Goal: Transaction & Acquisition: Obtain resource

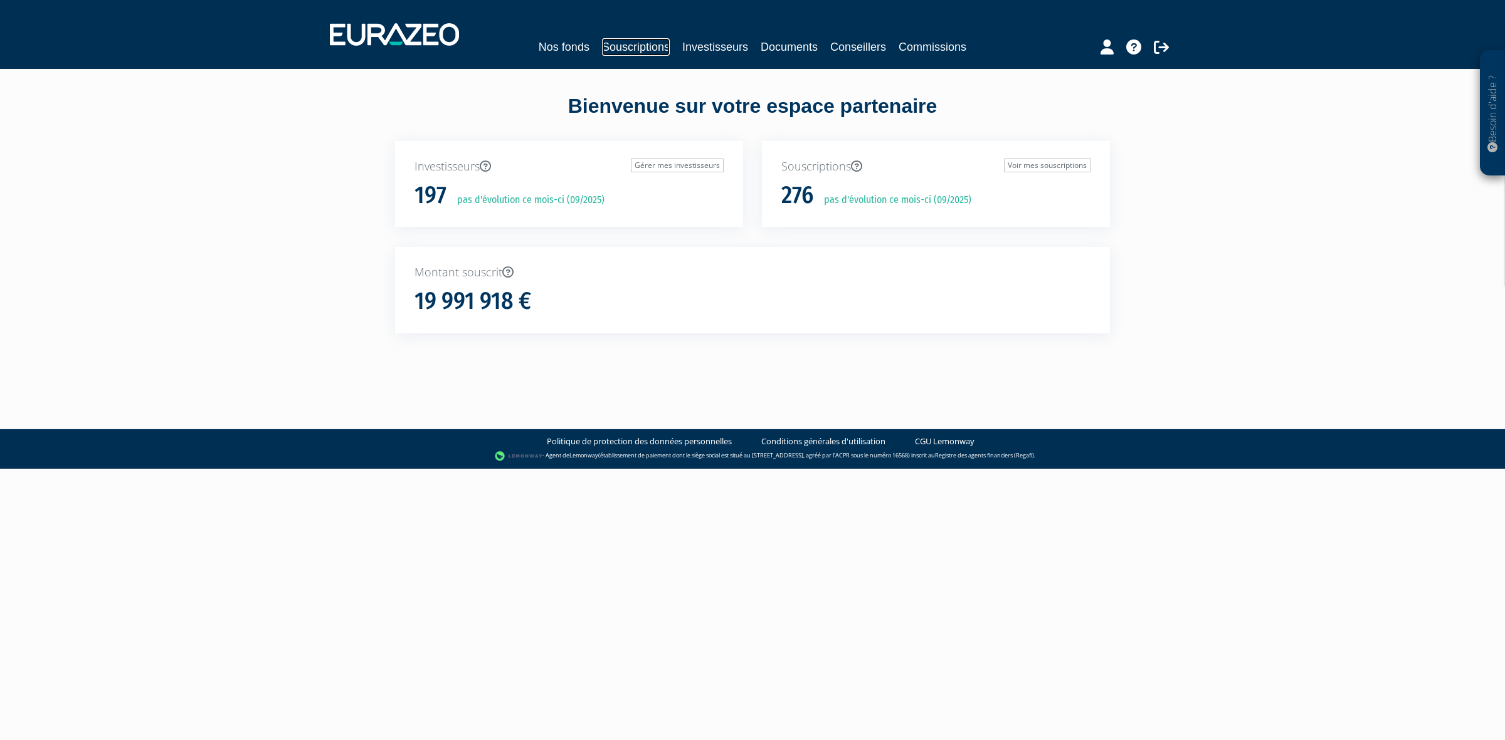
click at [650, 38] on link "Souscriptions" at bounding box center [636, 47] width 68 height 18
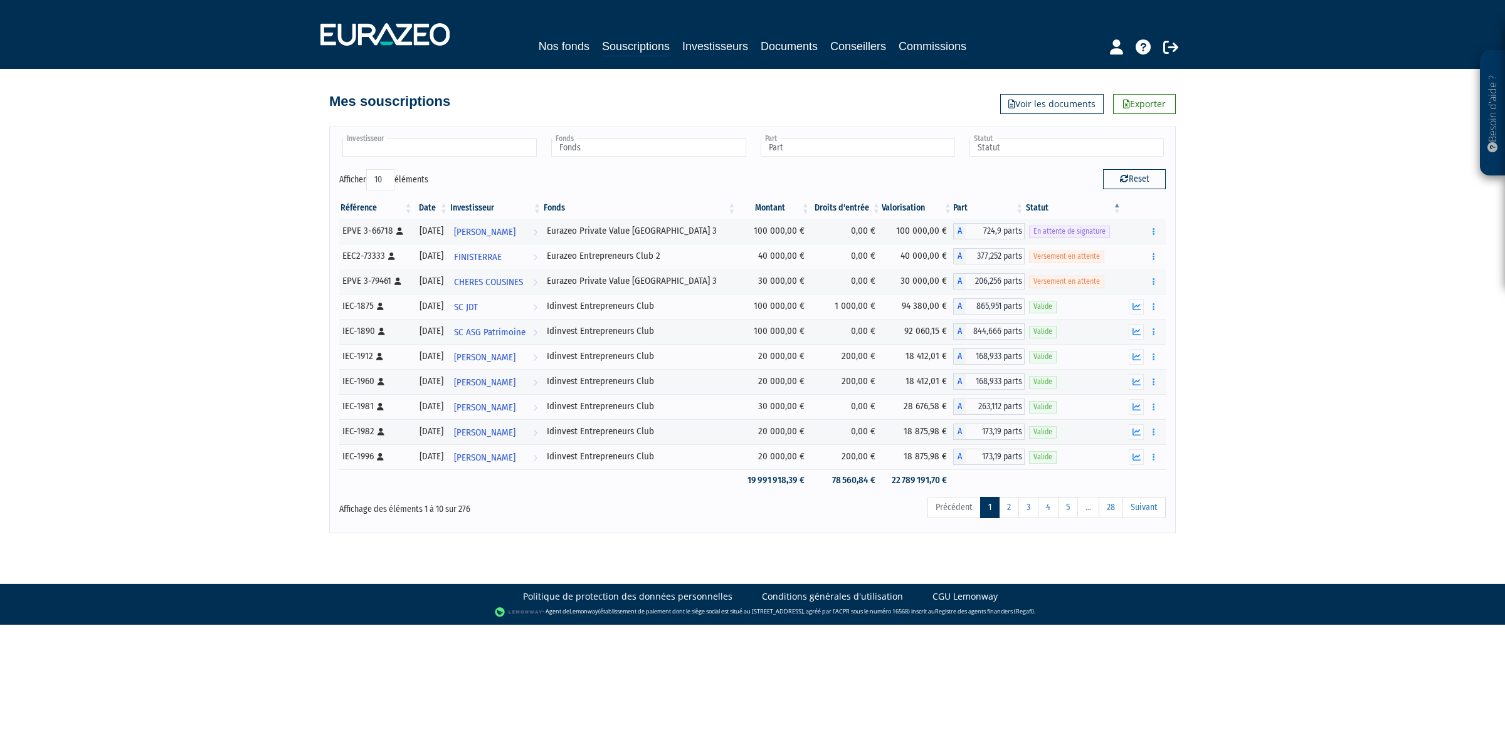
click at [449, 150] on input "text" at bounding box center [439, 148] width 194 height 18
type input "berei"
click at [367, 167] on li "[PERSON_NAME] AND CO" at bounding box center [439, 168] width 198 height 16
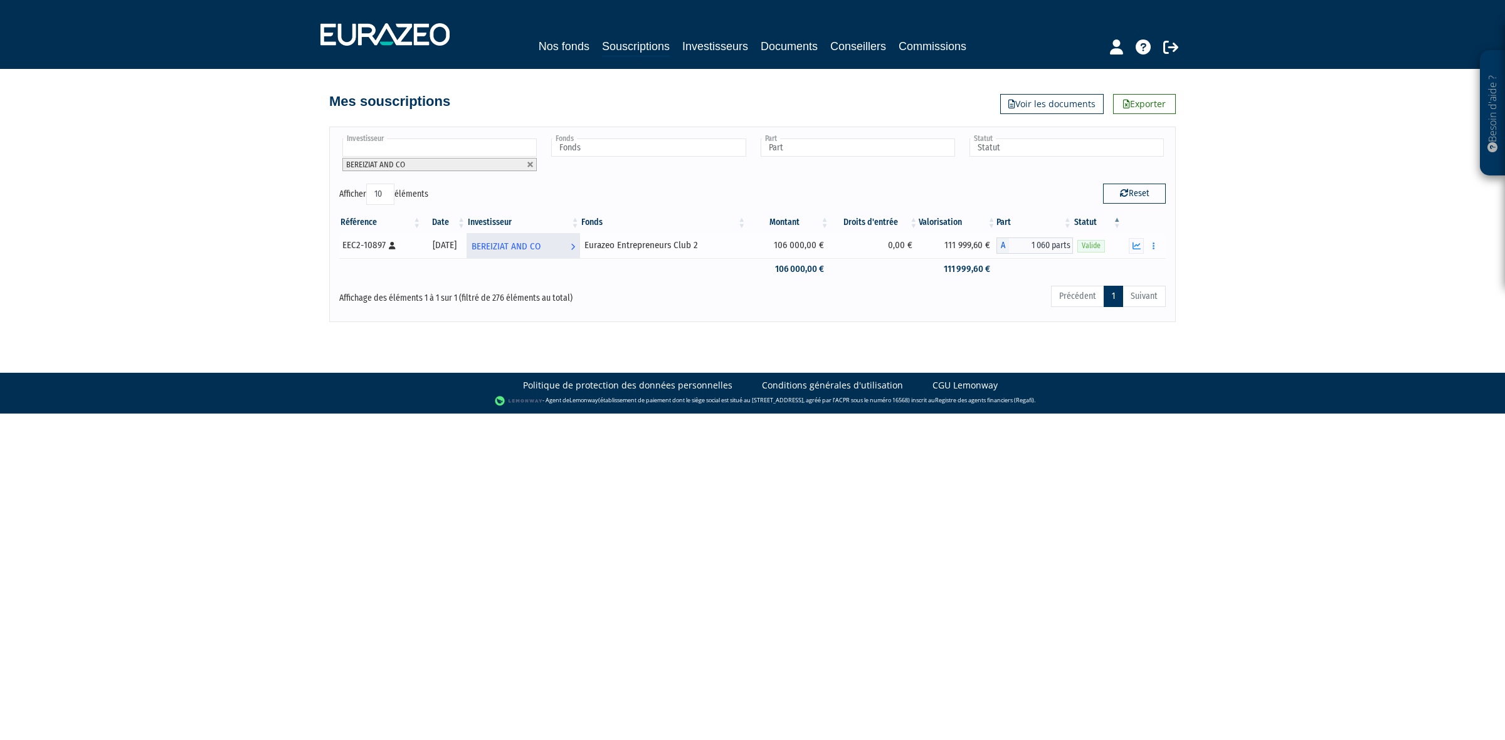
click at [527, 243] on span "BEREIZIAT AND CO" at bounding box center [506, 246] width 69 height 23
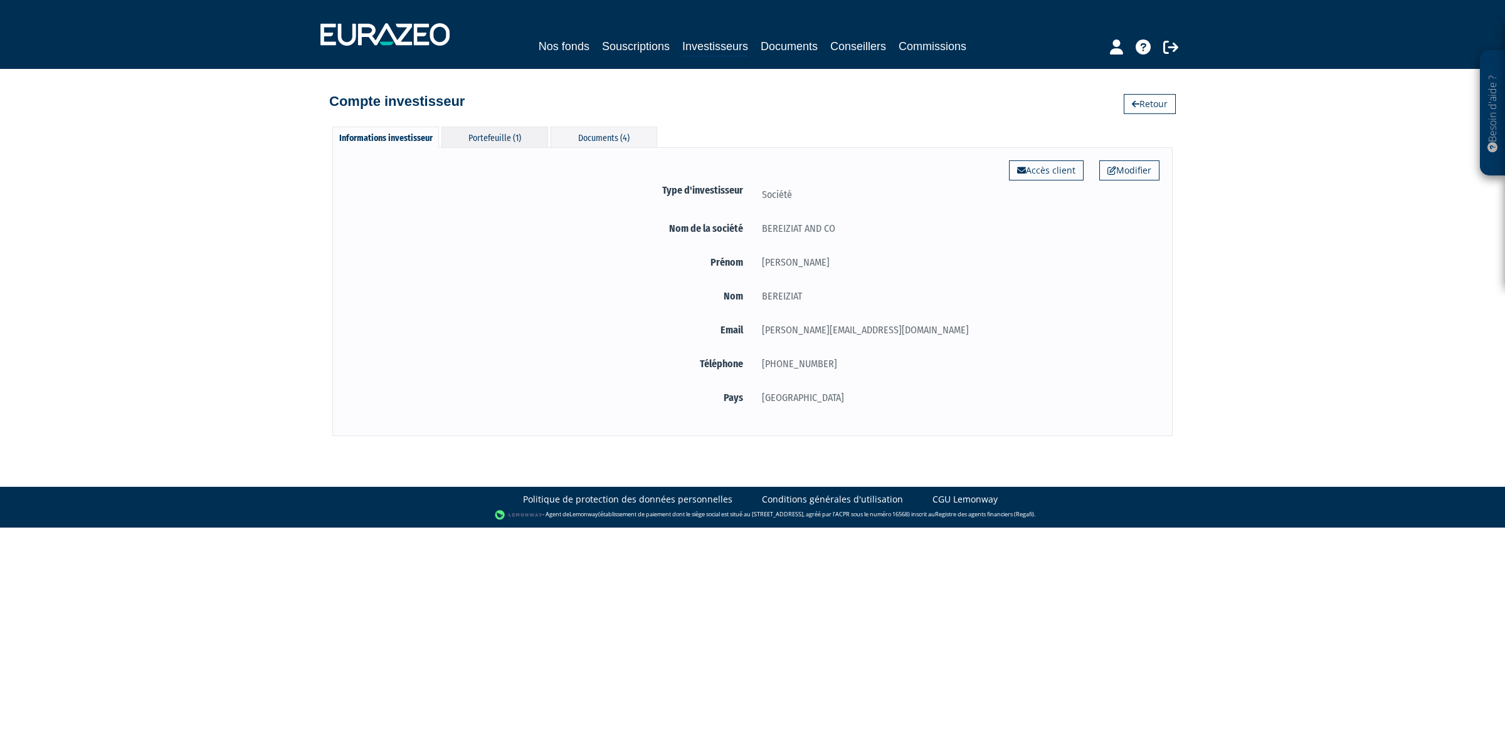
click at [492, 147] on div "Portefeuille (1)" at bounding box center [494, 137] width 107 height 21
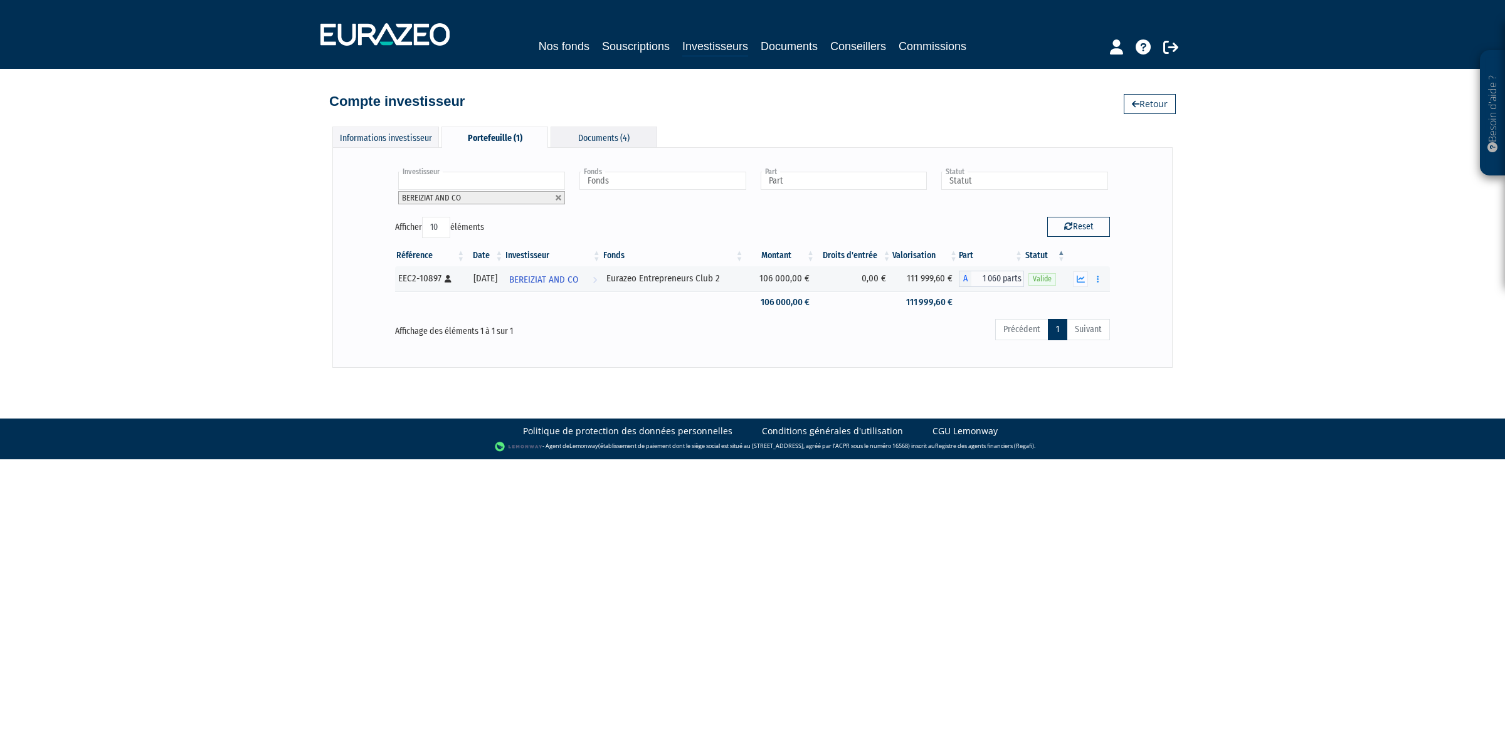
click at [633, 138] on div "Documents (4)" at bounding box center [604, 137] width 107 height 21
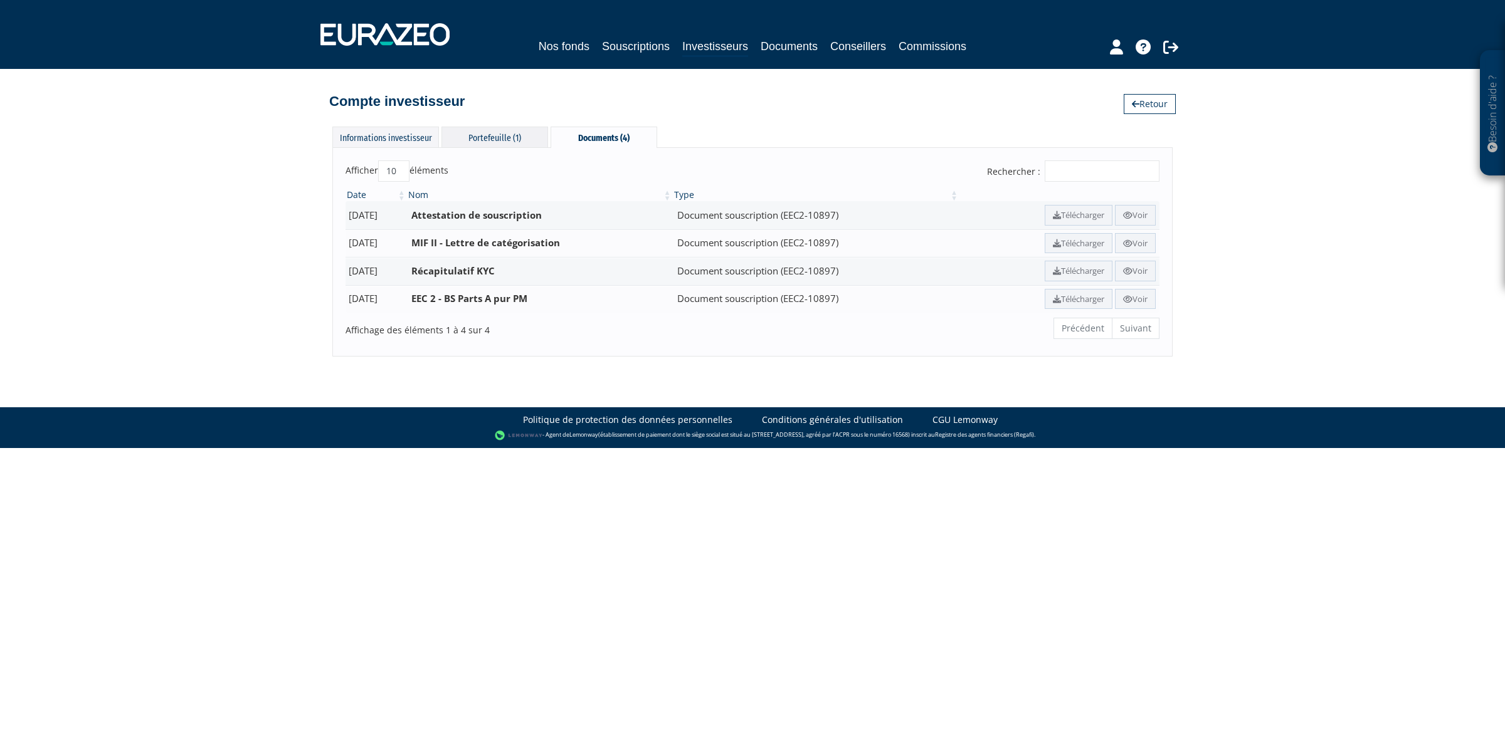
click at [478, 139] on div "Portefeuille (1)" at bounding box center [494, 137] width 107 height 21
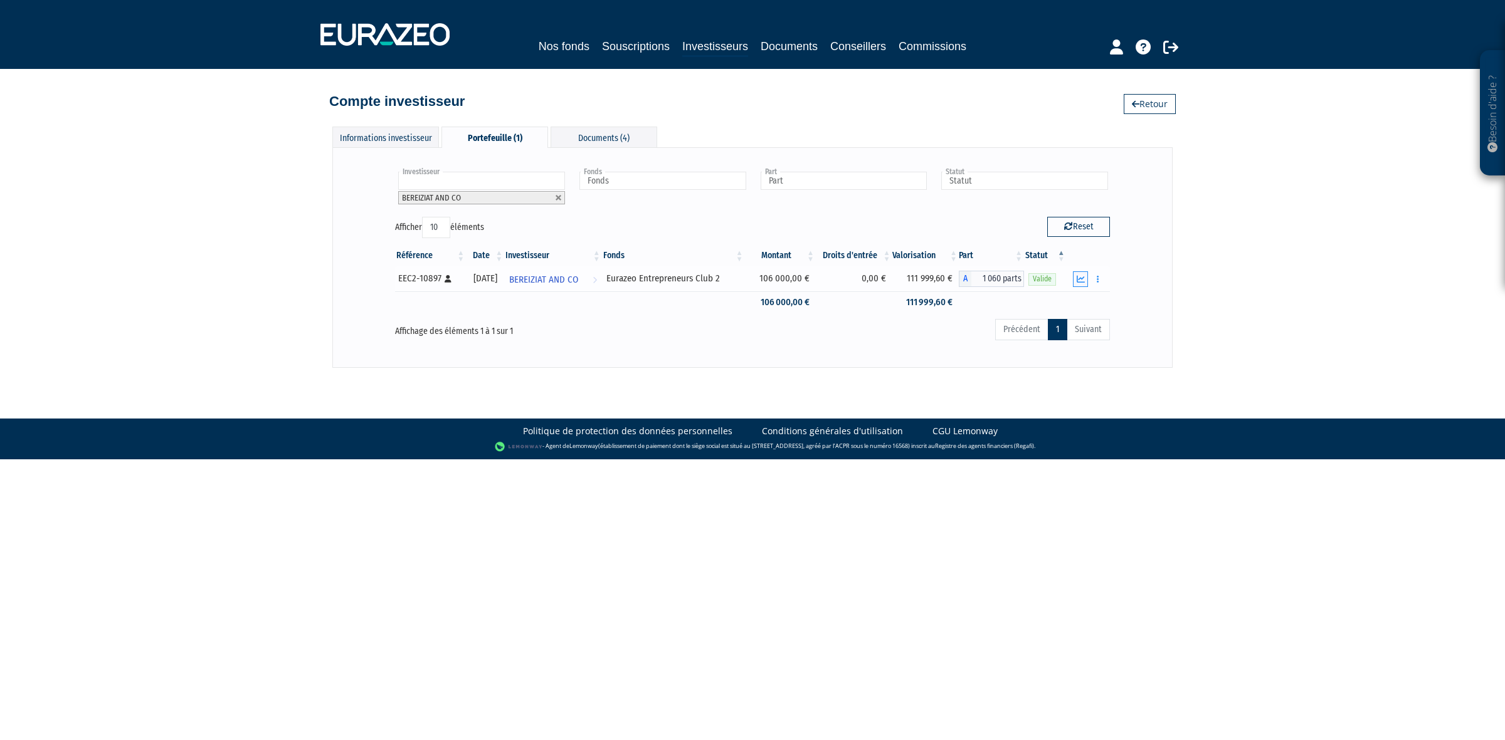
click at [1082, 284] on button "button" at bounding box center [1080, 279] width 15 height 16
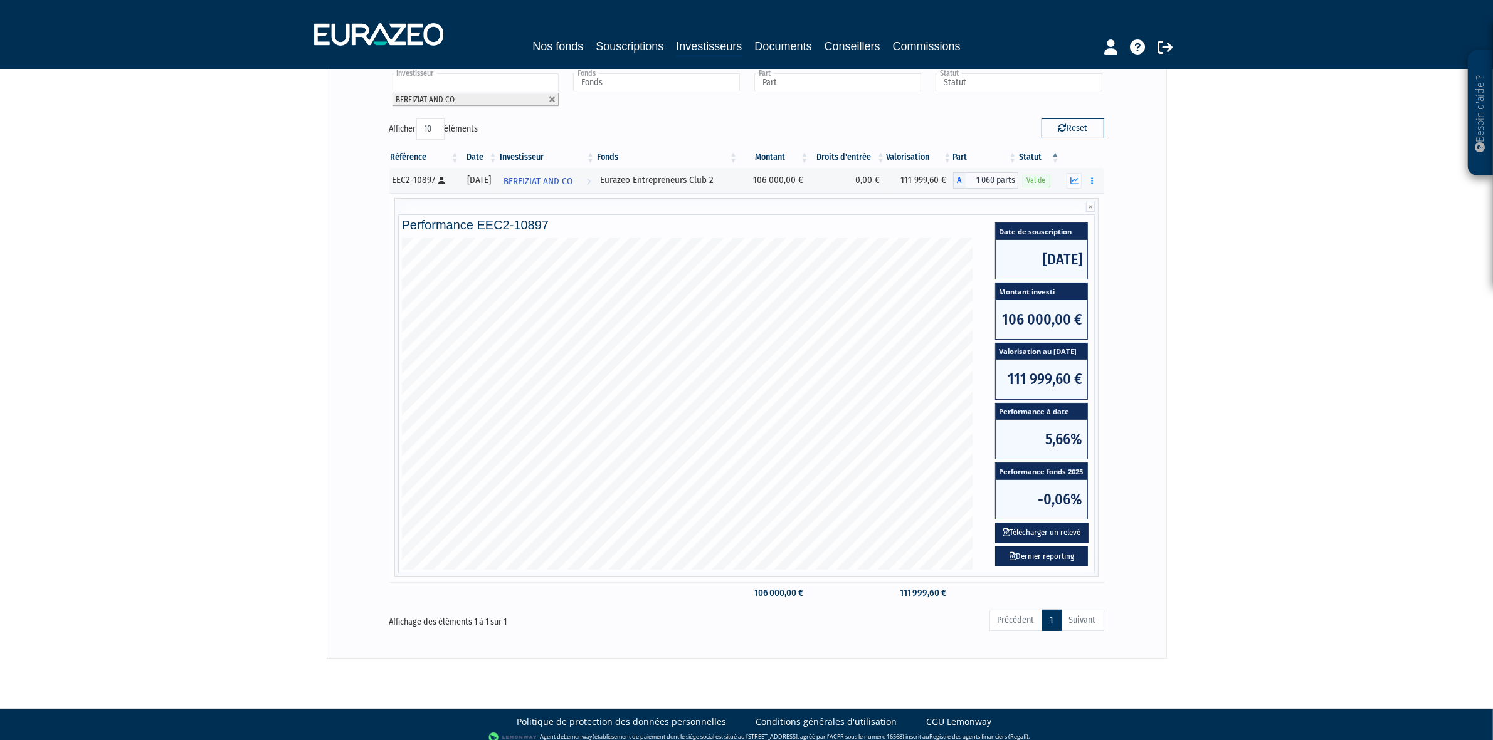
scroll to position [110, 0]
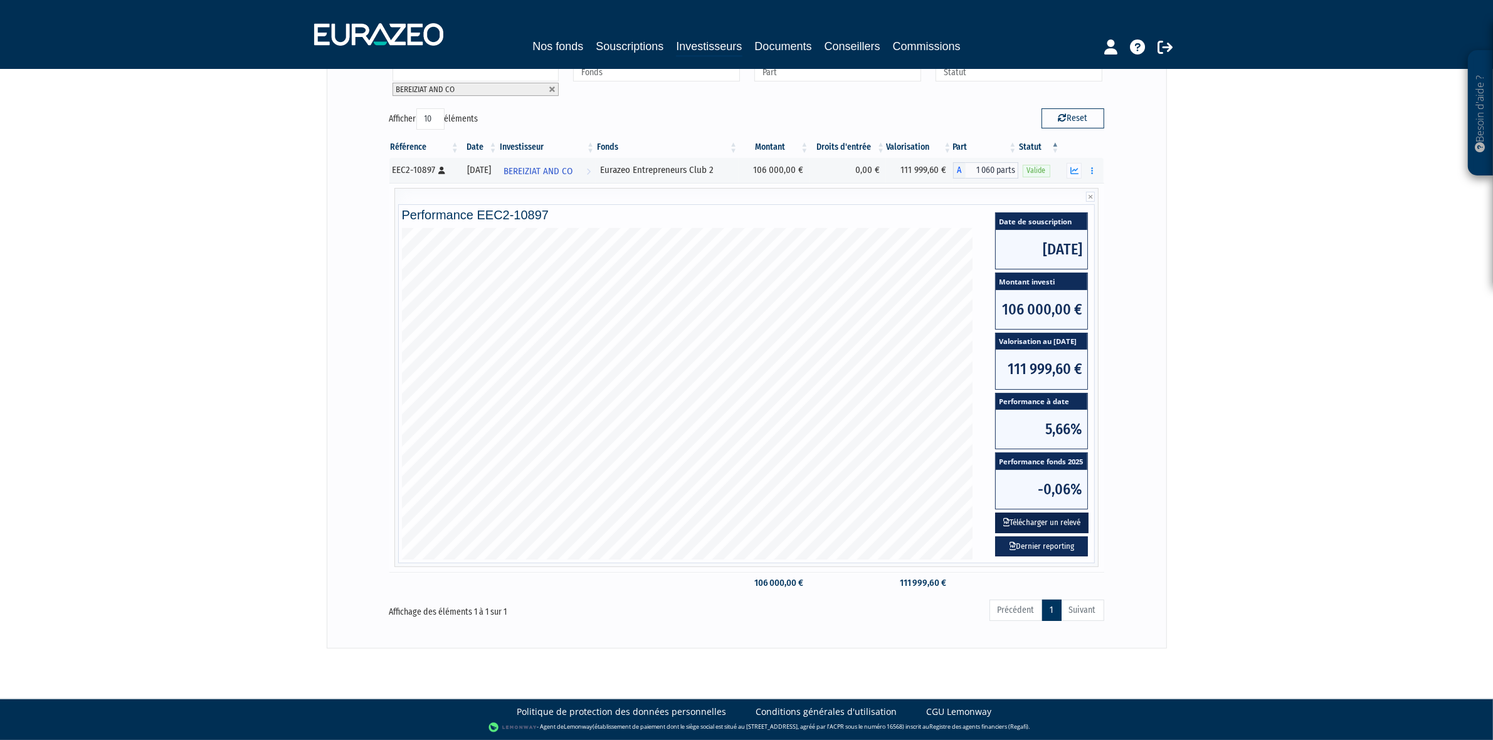
click at [1038, 522] on button "Télécharger un relevé" at bounding box center [1041, 523] width 93 height 21
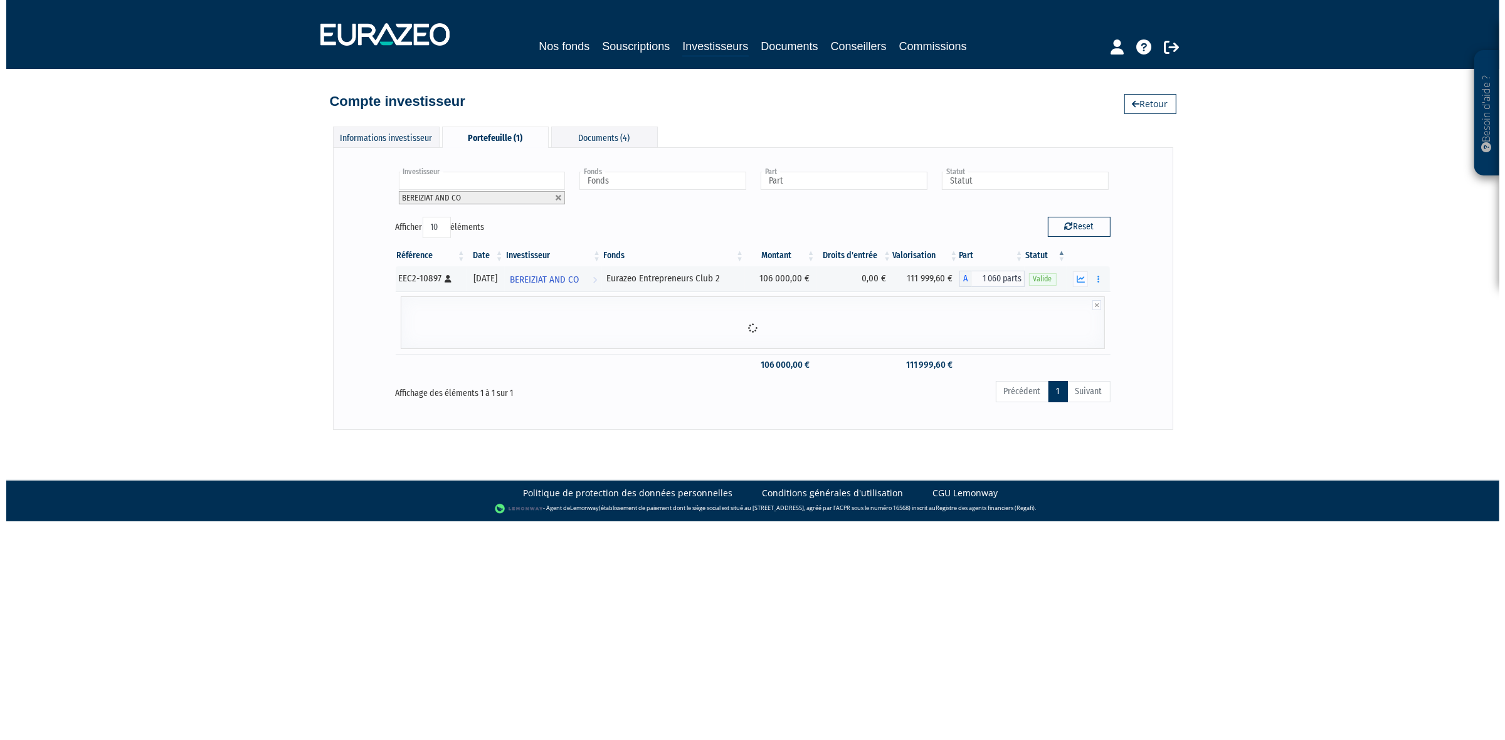
scroll to position [0, 0]
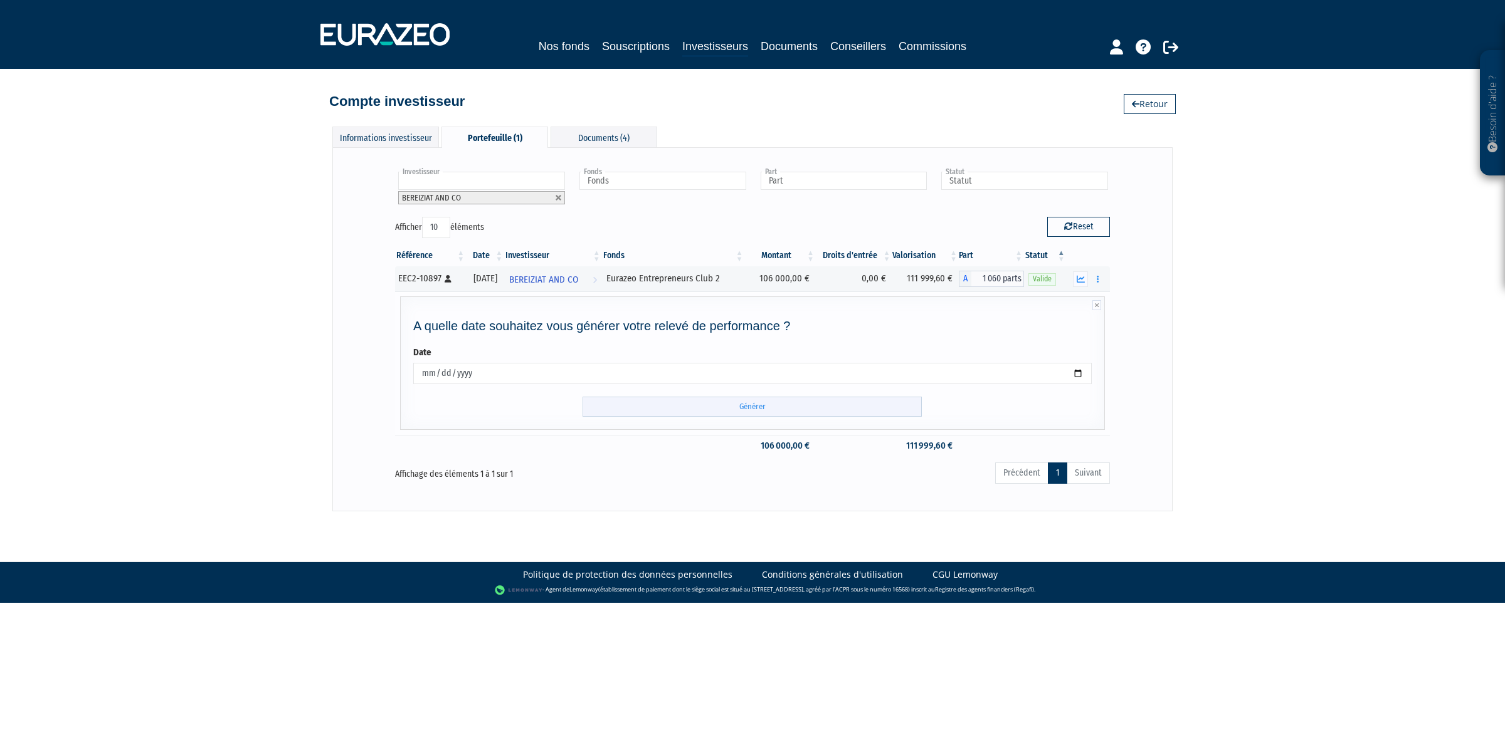
click at [602, 406] on input "Générer" at bounding box center [751, 407] width 339 height 21
